Goal: Task Accomplishment & Management: Use online tool/utility

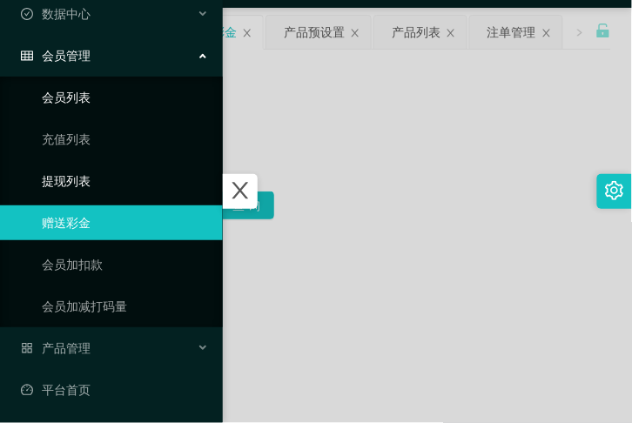
scroll to position [77, 0]
click at [131, 344] on div "产品管理" at bounding box center [111, 348] width 223 height 35
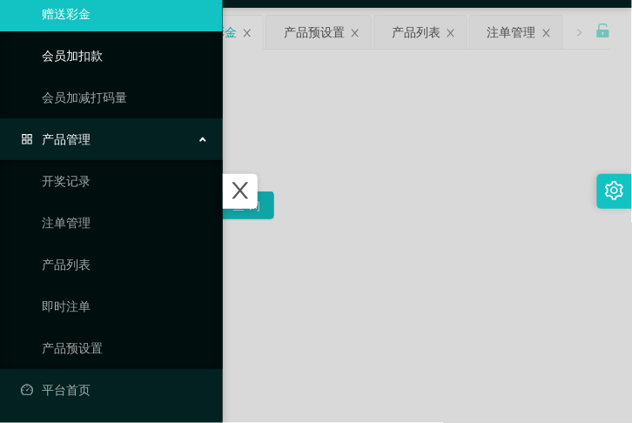
scroll to position [286, 0]
click at [118, 335] on link "产品预设置" at bounding box center [125, 348] width 167 height 35
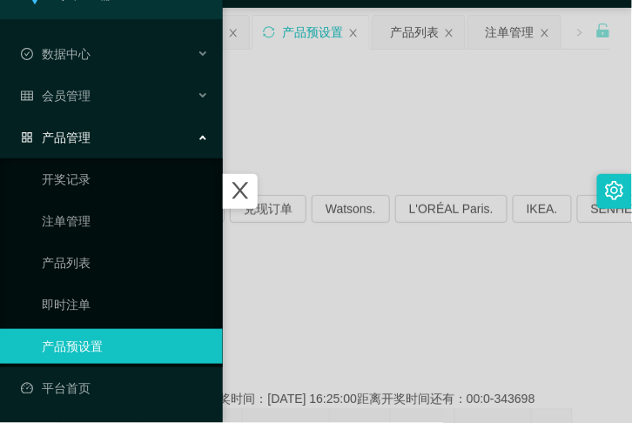
scroll to position [36, 0]
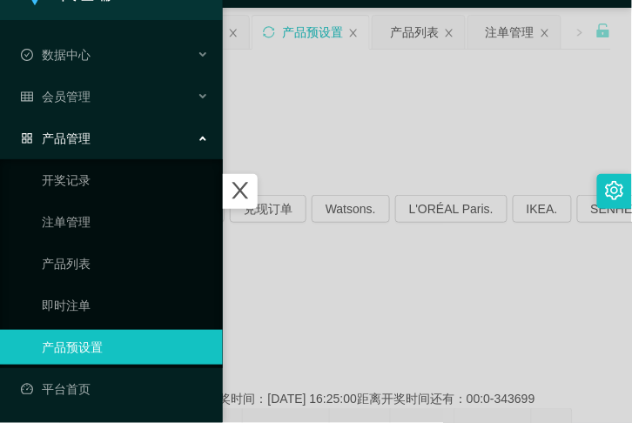
click at [305, 255] on div at bounding box center [316, 211] width 632 height 423
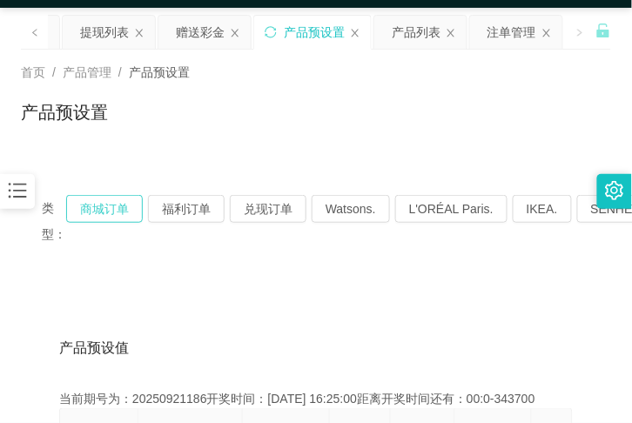
click at [97, 212] on button "商城订单" at bounding box center [104, 209] width 77 height 28
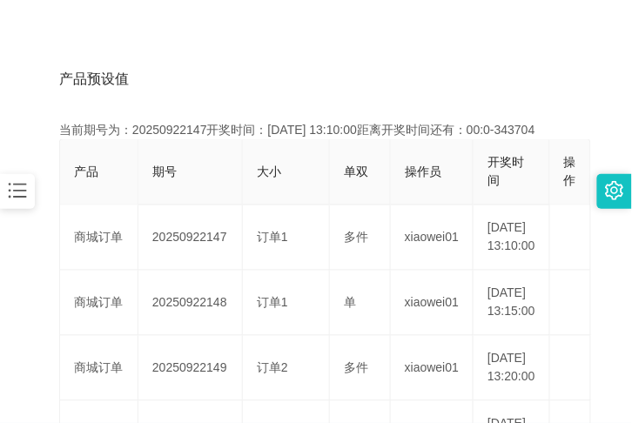
scroll to position [366, 0]
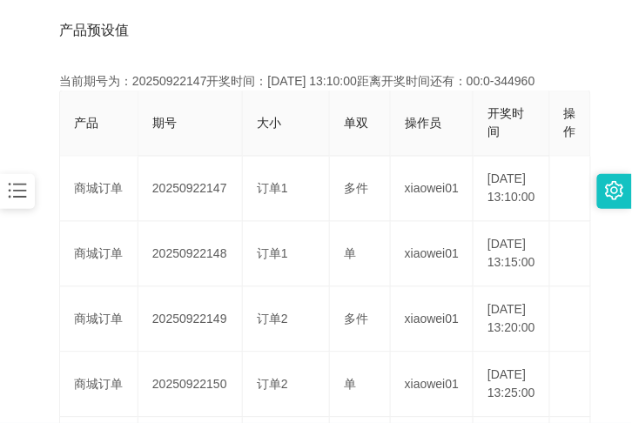
click at [514, 6] on div "产品预设值 添加期号" at bounding box center [316, 30] width 514 height 49
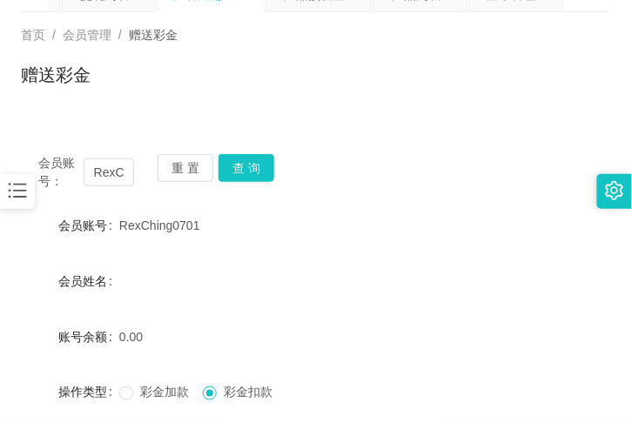
scroll to position [85, 0]
click at [178, 163] on button "重 置" at bounding box center [186, 168] width 56 height 28
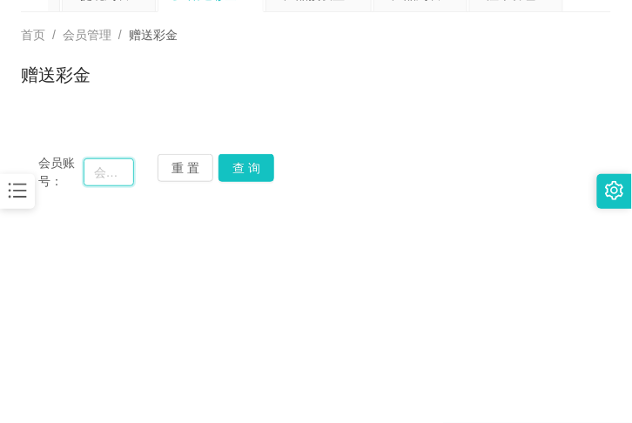
click at [114, 164] on input "text" at bounding box center [109, 172] width 50 height 28
paste input "Czy0830"
type input "Czy0830"
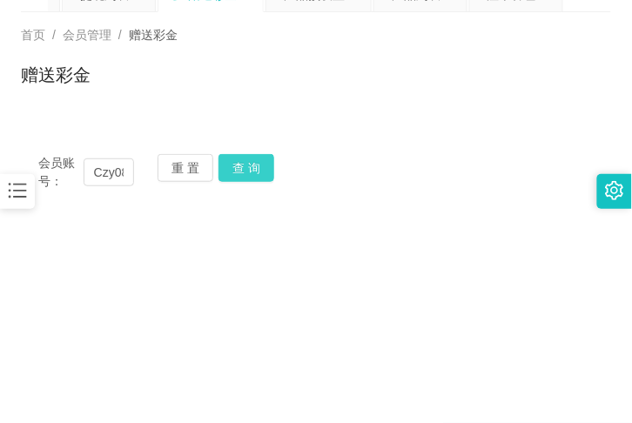
click at [233, 161] on button "查 询" at bounding box center [246, 168] width 56 height 28
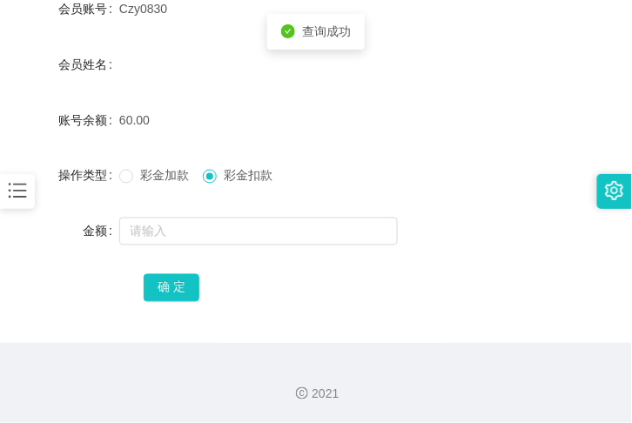
scroll to position [302, 0]
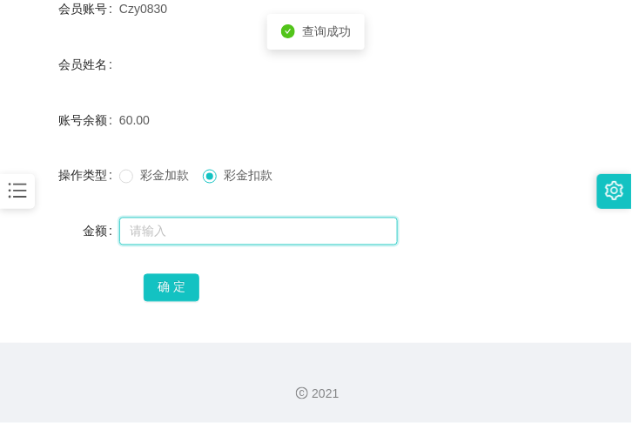
click at [194, 230] on input "text" at bounding box center [258, 232] width 279 height 28
type input "60"
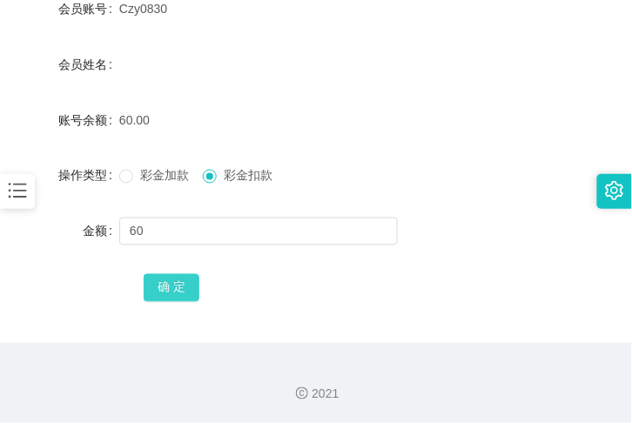
click at [193, 279] on button "确 定" at bounding box center [172, 288] width 56 height 28
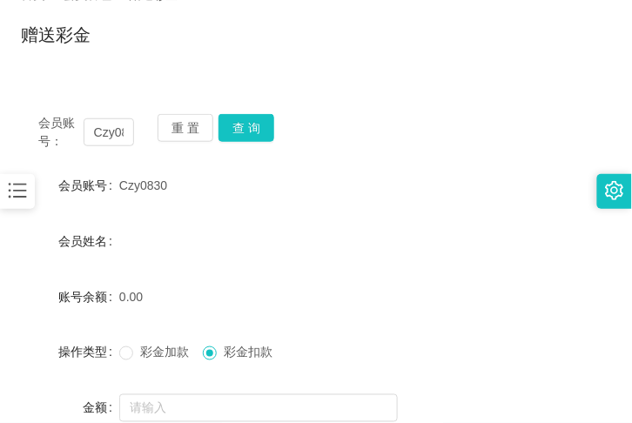
scroll to position [111, 0]
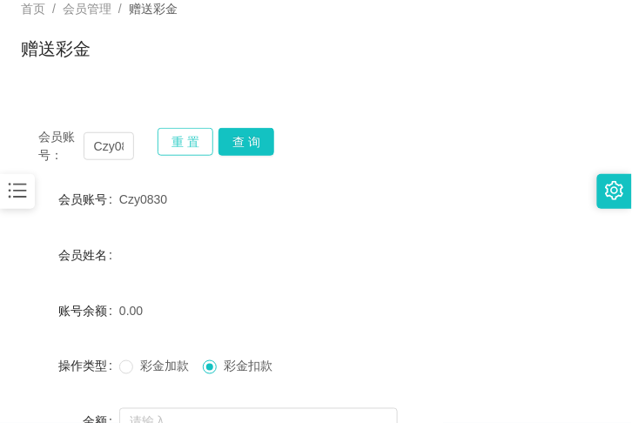
click at [188, 143] on button "重 置" at bounding box center [186, 142] width 56 height 28
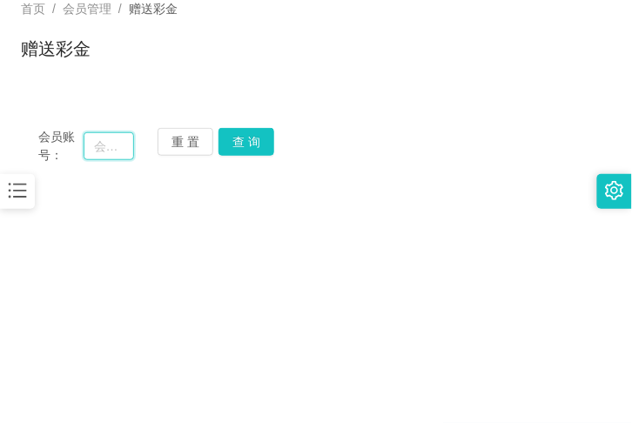
click at [128, 145] on input "text" at bounding box center [109, 146] width 50 height 28
paste input "Czy0830"
type input "Czy0830"
click at [232, 151] on button "查 询" at bounding box center [246, 142] width 56 height 28
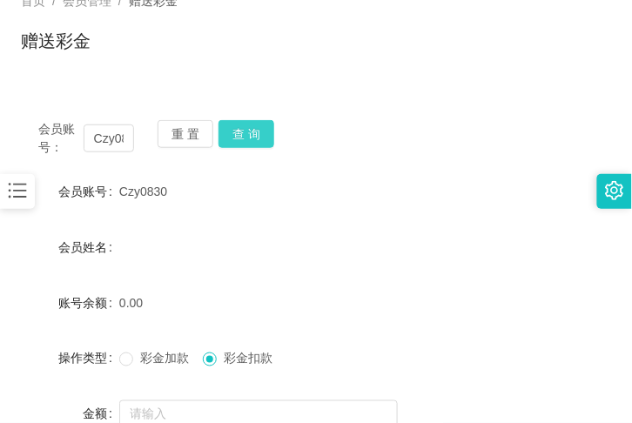
scroll to position [111, 0]
